Goal: Task Accomplishment & Management: Use online tool/utility

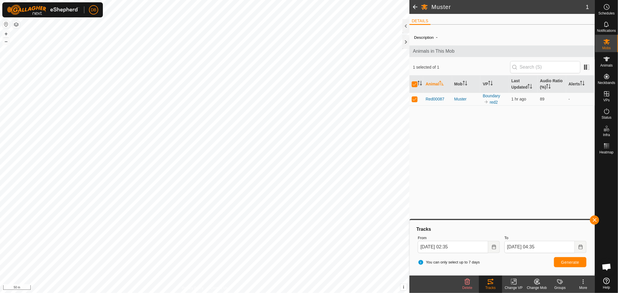
scroll to position [112, 0]
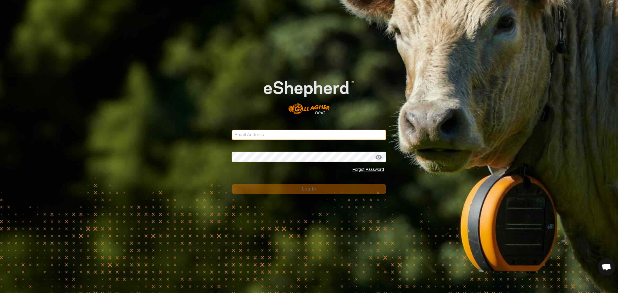
type input "barwood.holding@bigpond.com"
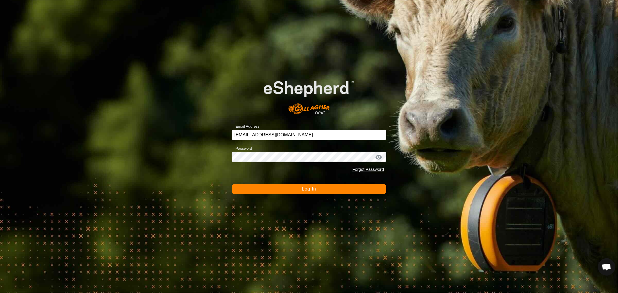
click at [309, 190] on span "Log In" at bounding box center [309, 189] width 14 height 5
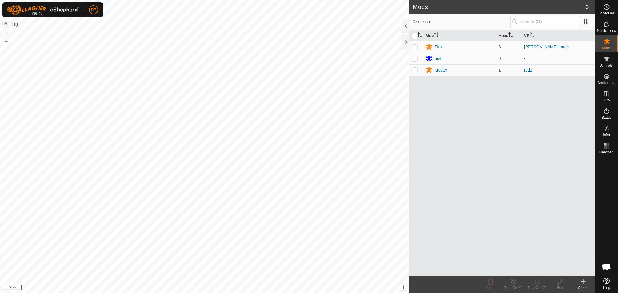
scroll to position [112, 0]
click at [442, 70] on div "Muster" at bounding box center [441, 70] width 12 height 6
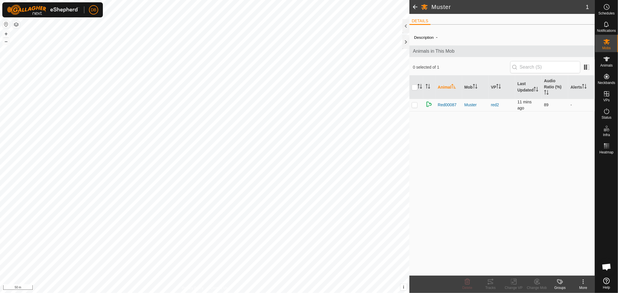
click at [414, 106] on p-checkbox at bounding box center [415, 105] width 6 height 5
checkbox input "true"
click at [493, 280] on icon at bounding box center [493, 280] width 2 height 2
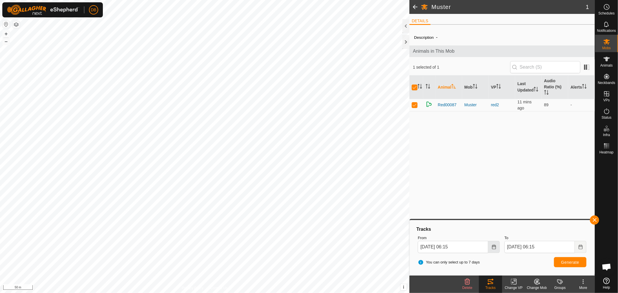
click at [493, 246] on icon "Choose Date" at bounding box center [494, 247] width 5 height 5
click at [425, 190] on span "21" at bounding box center [426, 192] width 9 height 9
click at [493, 245] on icon "Choose Date" at bounding box center [494, 247] width 4 height 5
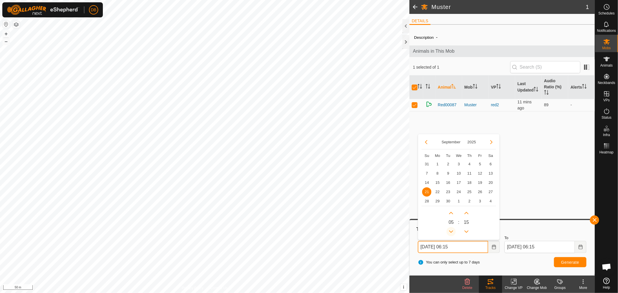
click at [450, 230] on button "Previous Hour" at bounding box center [451, 231] width 9 height 9
type input "21 Sep, 2025 04:15"
click at [571, 262] on span "Generate" at bounding box center [571, 262] width 18 height 5
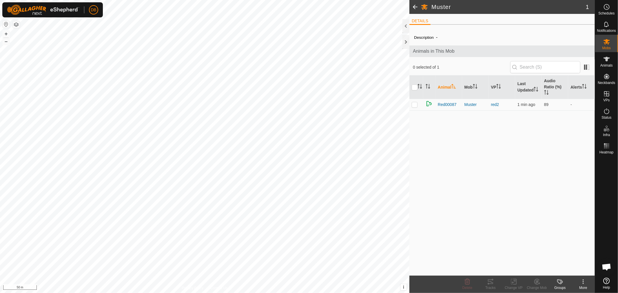
scroll to position [112, 0]
click at [414, 106] on p-checkbox at bounding box center [415, 104] width 6 height 5
checkbox input "true"
click at [492, 282] on icon at bounding box center [490, 282] width 7 height 7
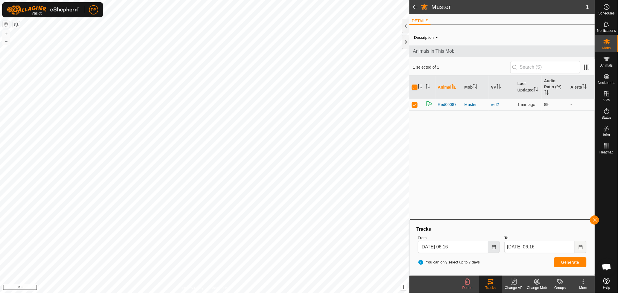
click at [493, 247] on icon "Choose Date" at bounding box center [494, 247] width 5 height 5
click at [427, 191] on span "21" at bounding box center [426, 192] width 9 height 9
click at [494, 246] on icon "Choose Date" at bounding box center [494, 247] width 5 height 5
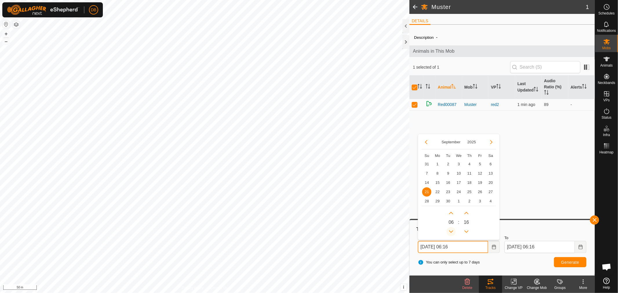
click at [454, 230] on button "Previous Hour" at bounding box center [451, 231] width 9 height 9
type input "21 Sep, 2025 04:16"
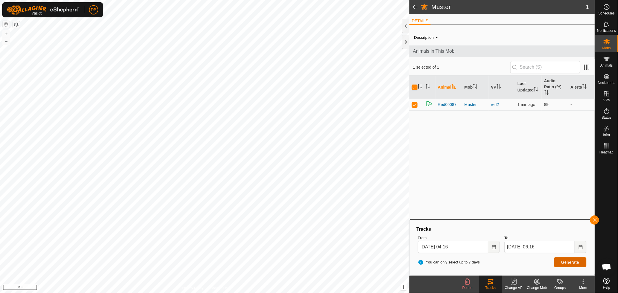
click at [561, 262] on button "Generate" at bounding box center [570, 262] width 32 height 10
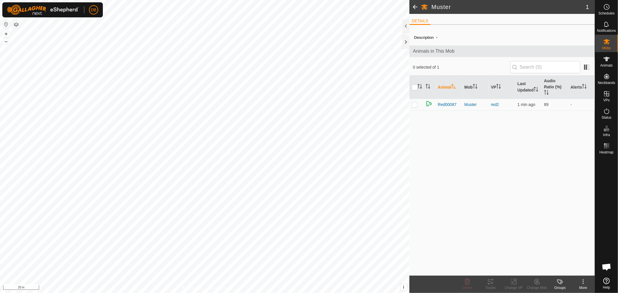
scroll to position [112, 0]
click at [414, 104] on p-checkbox at bounding box center [415, 104] width 6 height 5
checkbox input "true"
click at [492, 283] on icon at bounding box center [490, 282] width 7 height 7
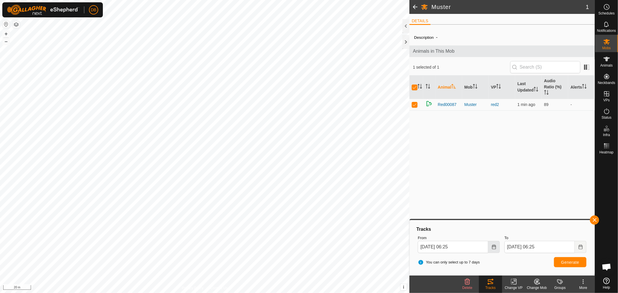
click at [496, 250] on button "Choose Date" at bounding box center [495, 247] width 12 height 12
click at [424, 191] on span "21" at bounding box center [426, 192] width 9 height 9
click at [494, 249] on icon "Choose Date" at bounding box center [494, 247] width 4 height 5
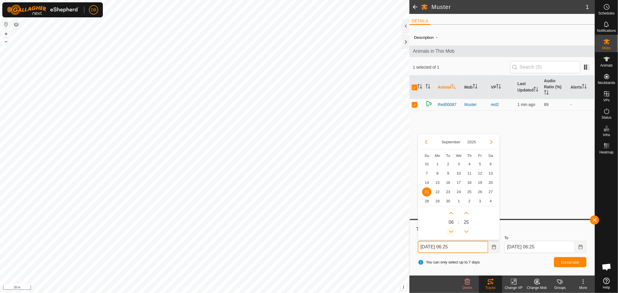
click at [451, 229] on button "Previous Hour" at bounding box center [451, 231] width 9 height 9
type input "[DATE] 05:25"
click at [569, 262] on span "Generate" at bounding box center [571, 262] width 18 height 5
